Goal: Transaction & Acquisition: Purchase product/service

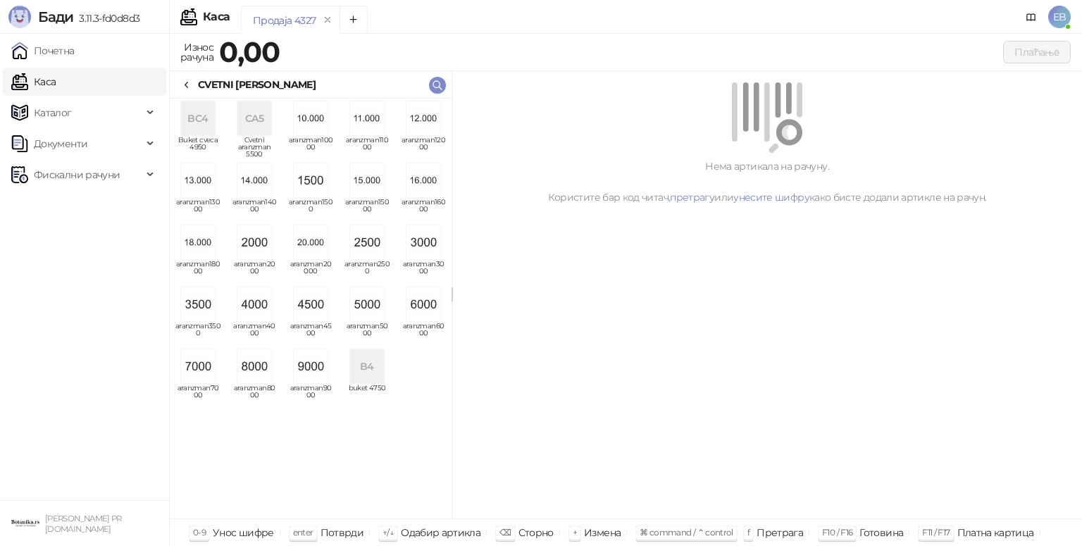
click at [375, 304] on img "grid" at bounding box center [367, 305] width 34 height 34
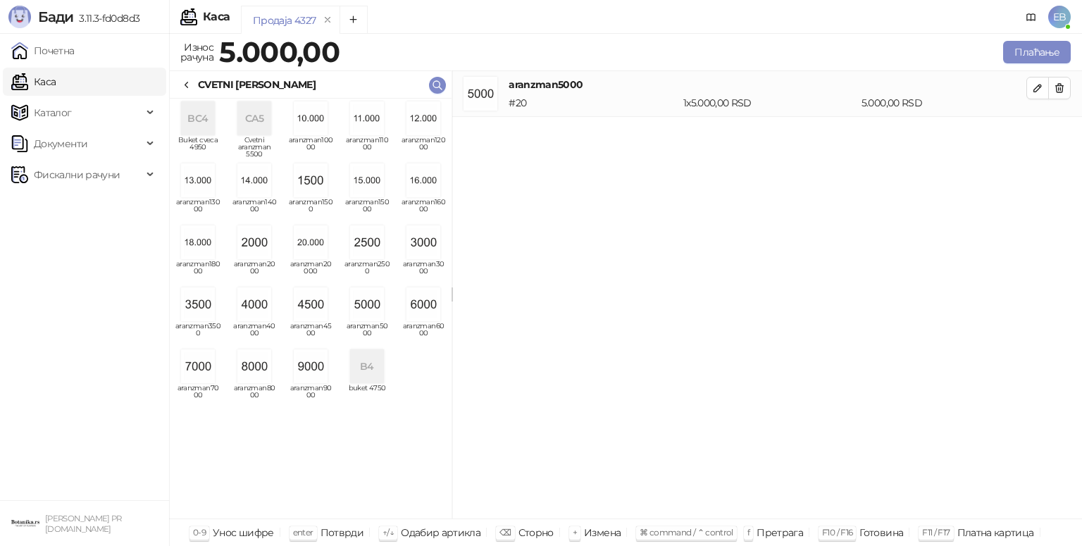
click at [194, 82] on div "CVETNI [PERSON_NAME]" at bounding box center [248, 85] width 135 height 16
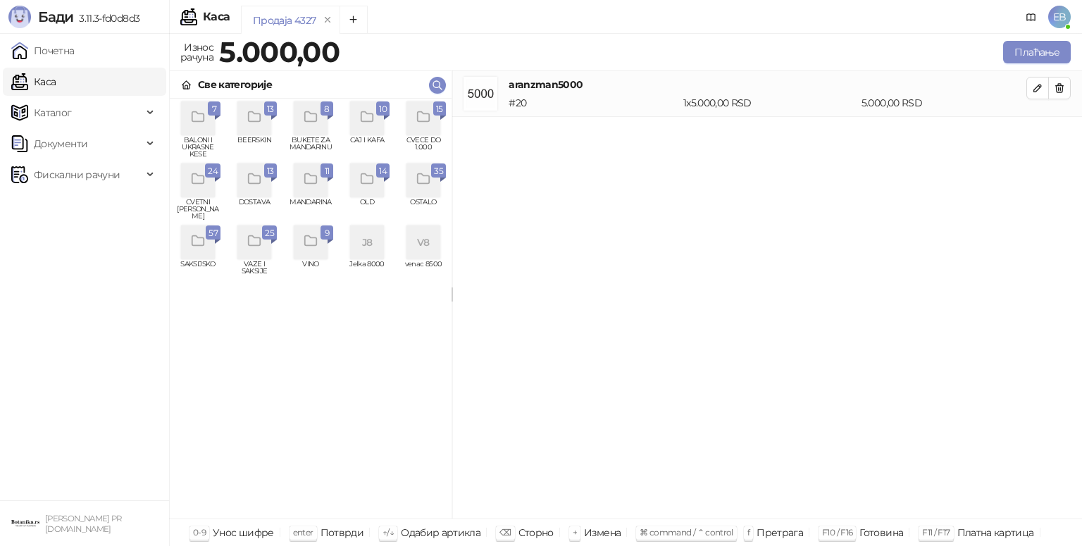
click at [418, 123] on icon "grid" at bounding box center [424, 117] width 16 height 16
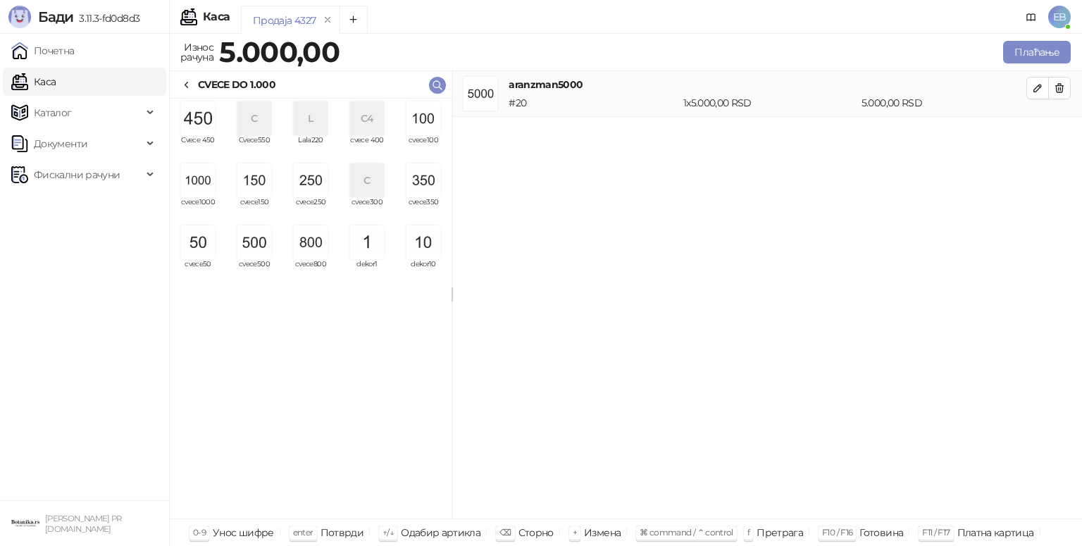
click at [319, 250] on img "grid" at bounding box center [311, 242] width 34 height 34
click at [206, 247] on img "grid" at bounding box center [198, 242] width 34 height 34
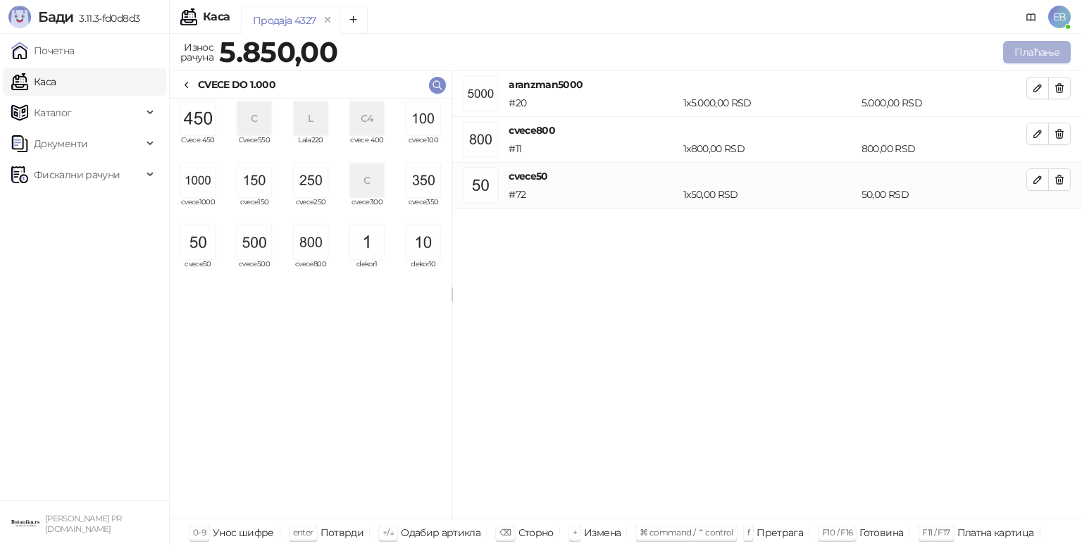
click at [1041, 51] on button "Плаћање" at bounding box center [1037, 52] width 68 height 23
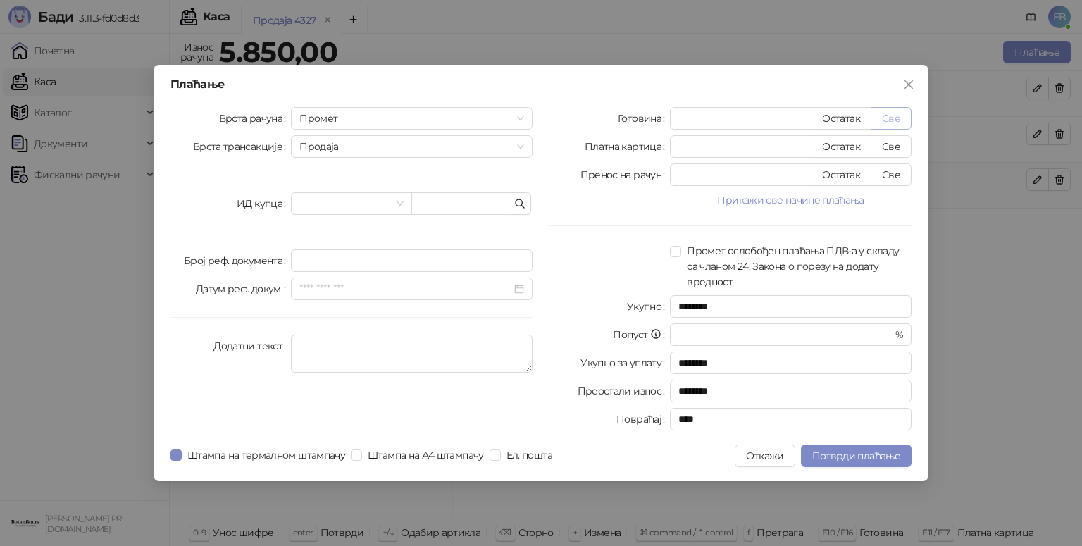
click at [900, 114] on button "Све" at bounding box center [891, 118] width 41 height 23
type input "****"
click at [867, 454] on span "Потврди плаћање" at bounding box center [856, 456] width 88 height 13
